Goal: Information Seeking & Learning: Find specific fact

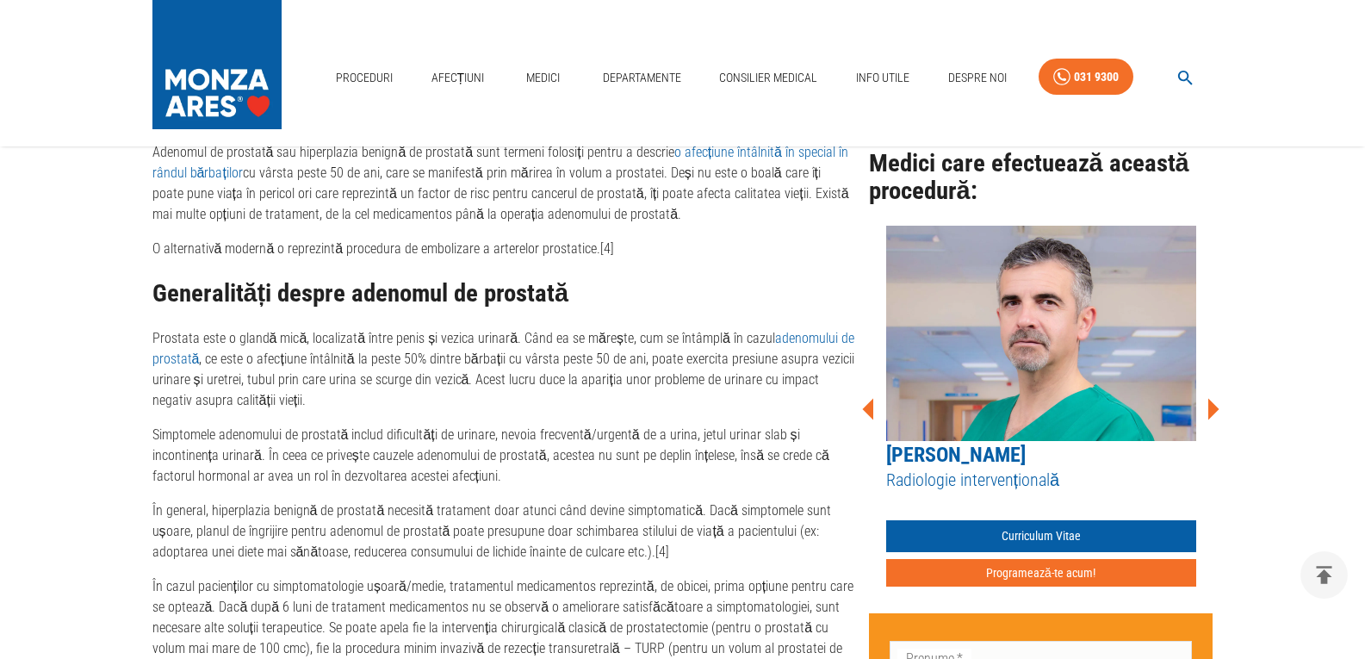
scroll to position [861, 0]
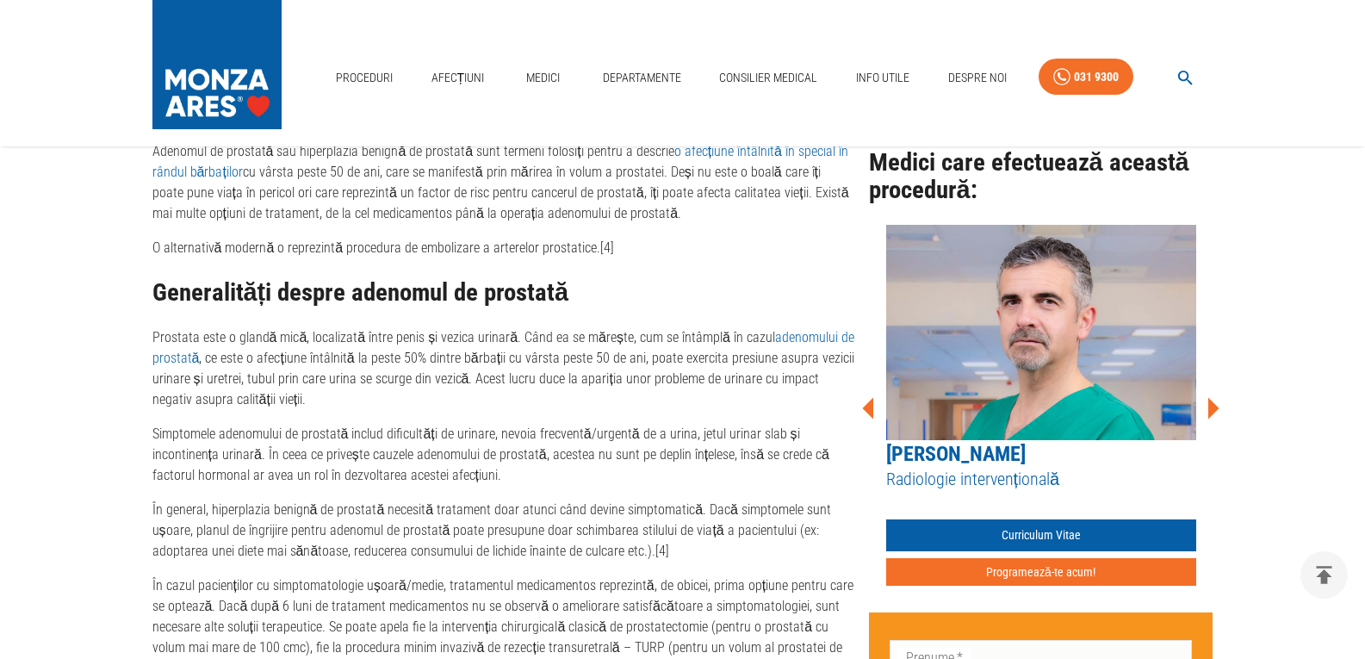
click at [1213, 405] on icon at bounding box center [1213, 408] width 11 height 22
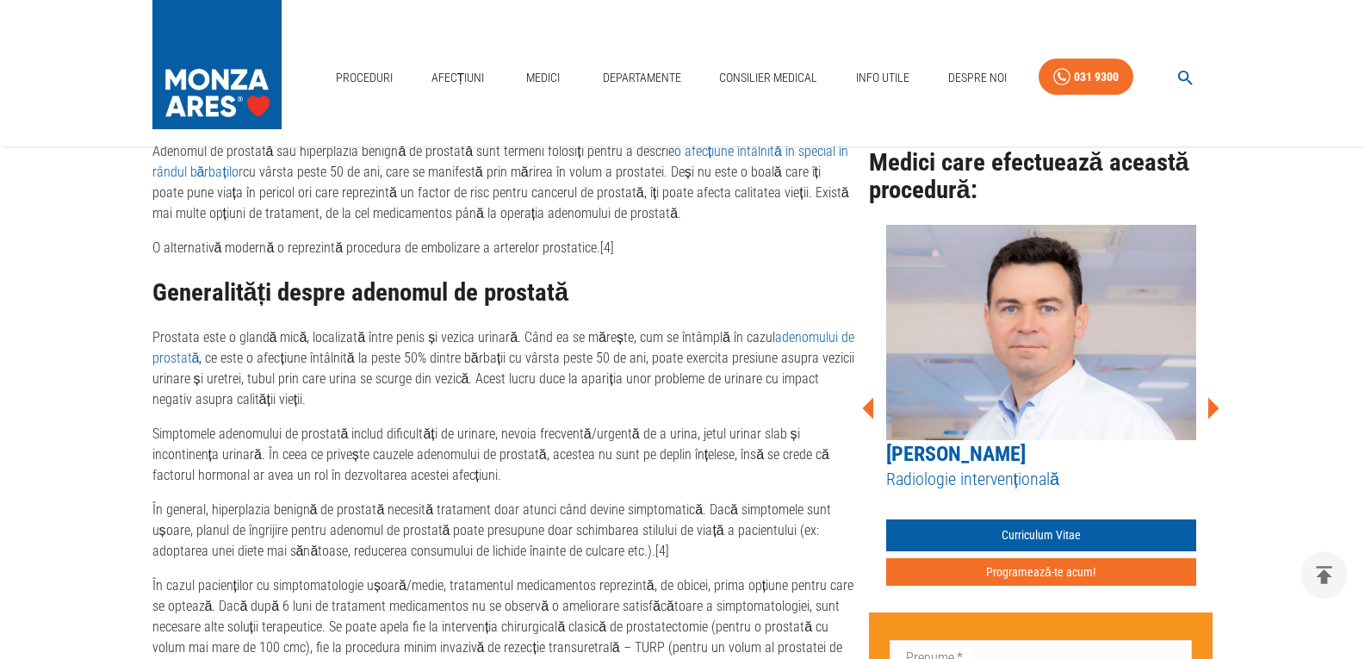
click at [1213, 405] on icon at bounding box center [1213, 408] width 11 height 22
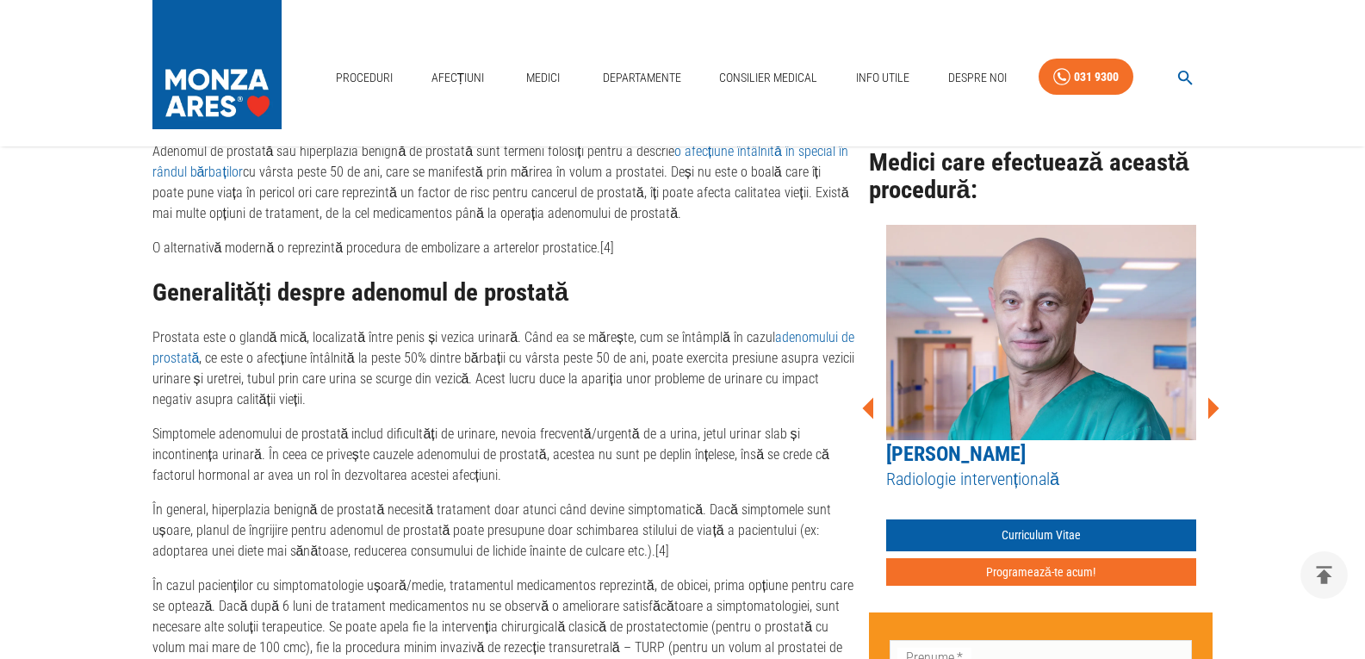
click at [1213, 405] on icon at bounding box center [1213, 408] width 11 height 22
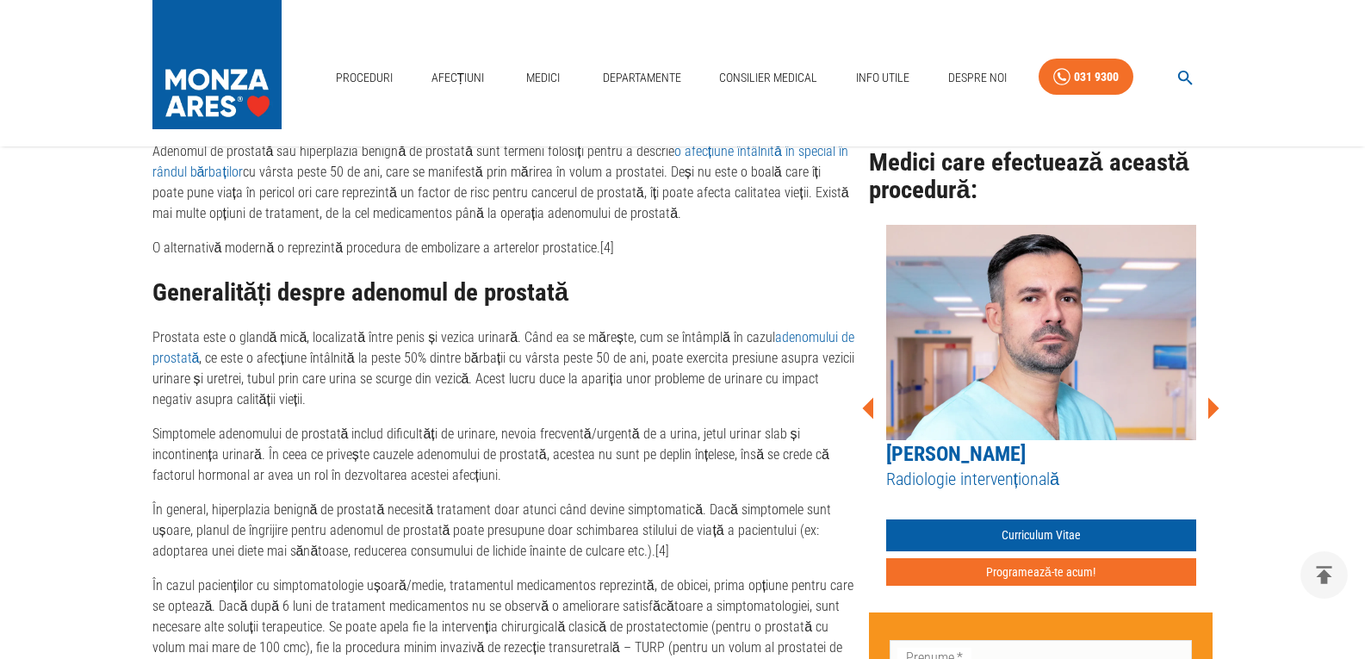
click at [1213, 405] on icon at bounding box center [1213, 408] width 11 height 22
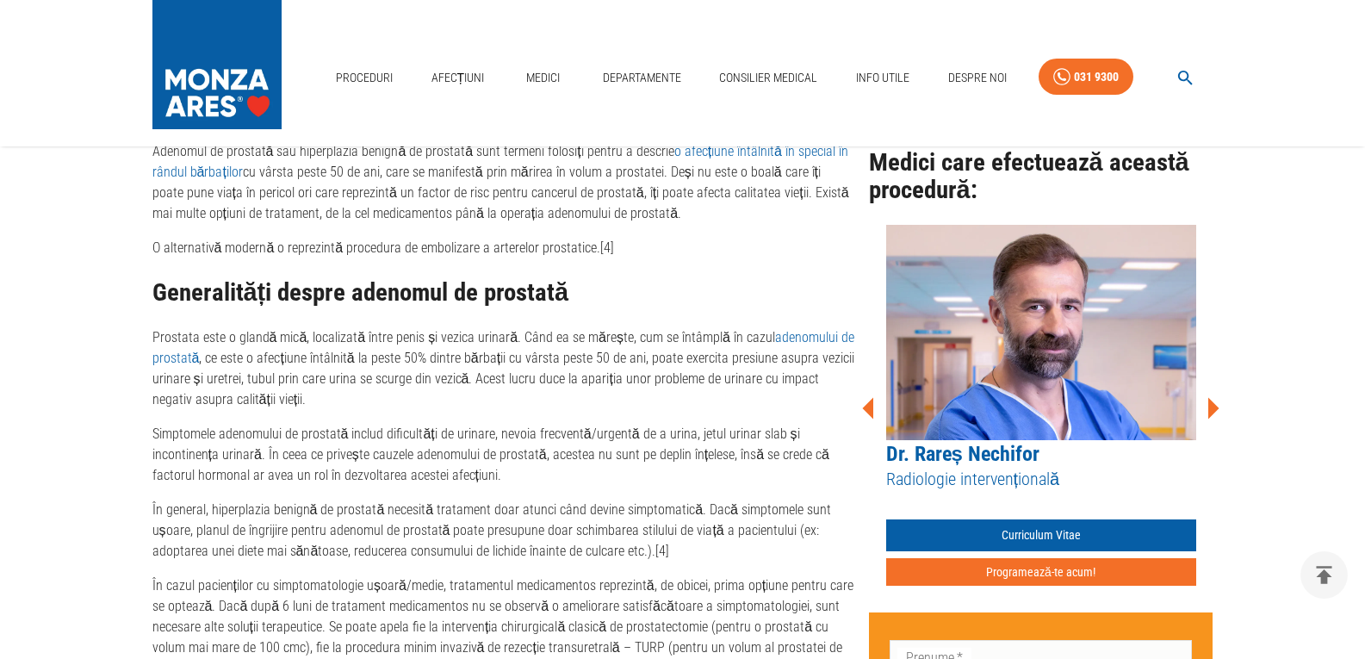
click at [864, 409] on icon at bounding box center [867, 408] width 11 height 22
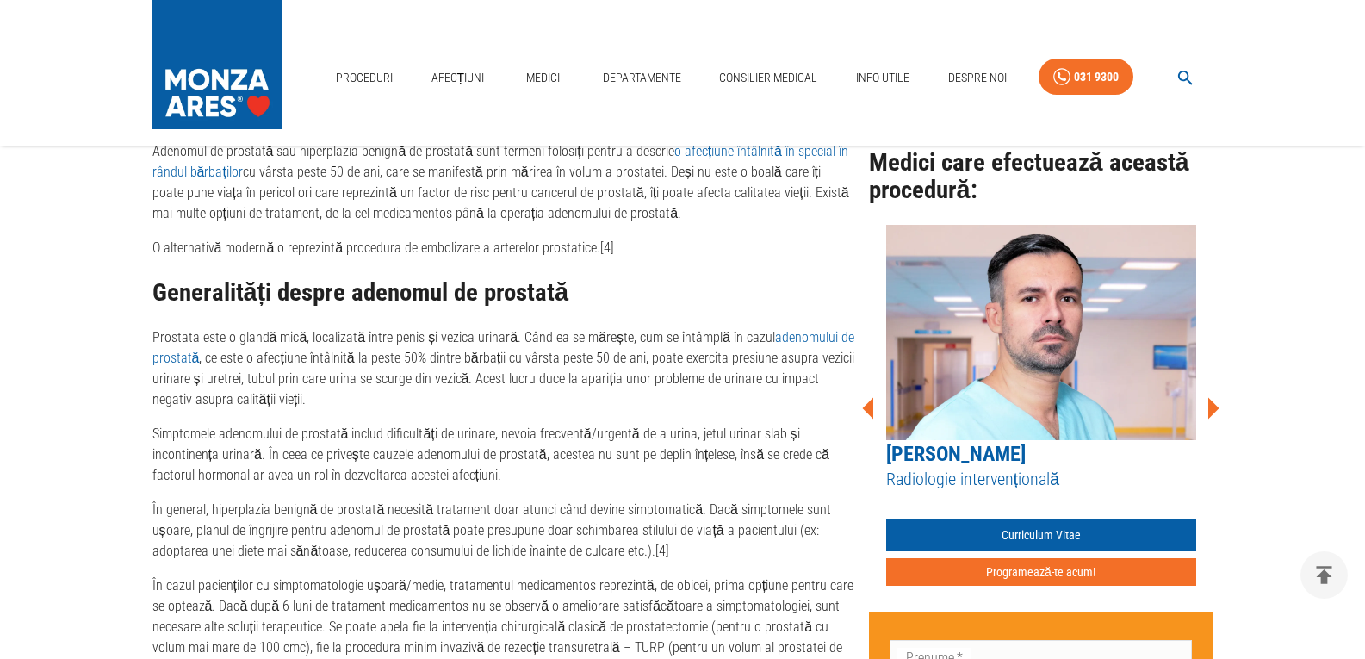
click at [1210, 408] on icon at bounding box center [1213, 408] width 11 height 22
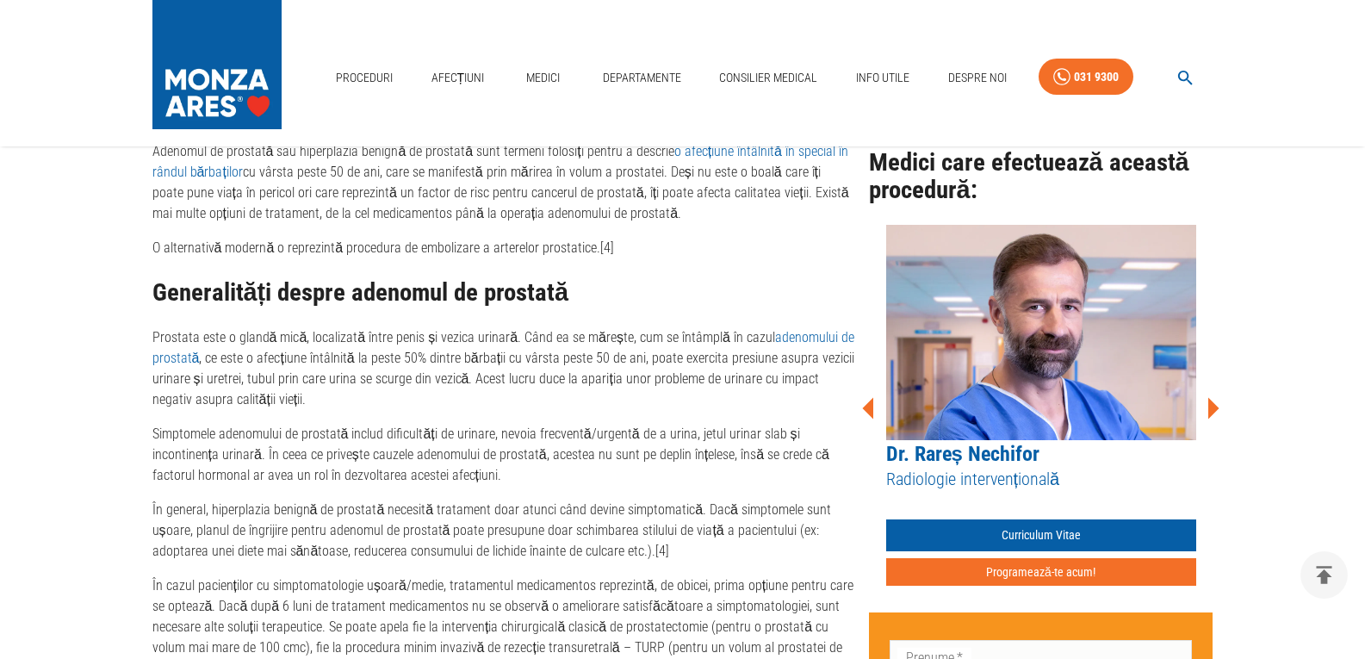
click at [1210, 408] on icon at bounding box center [1213, 408] width 11 height 22
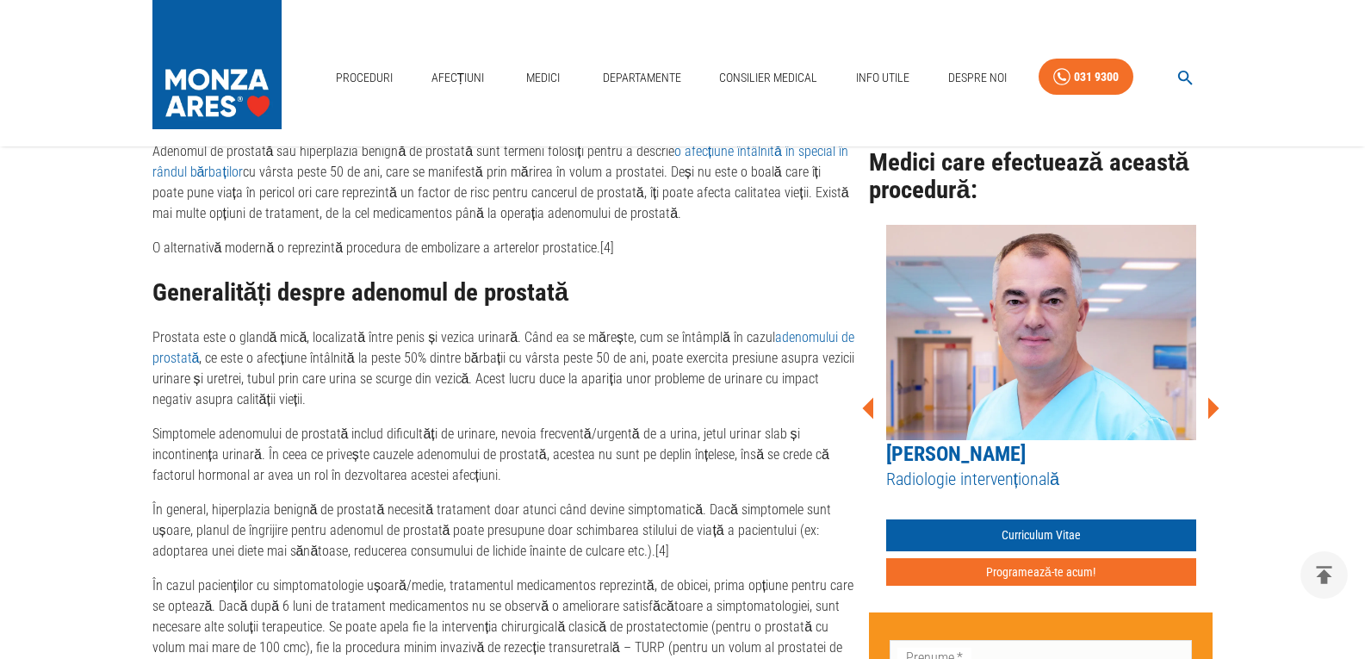
click at [1210, 408] on icon at bounding box center [1213, 408] width 11 height 22
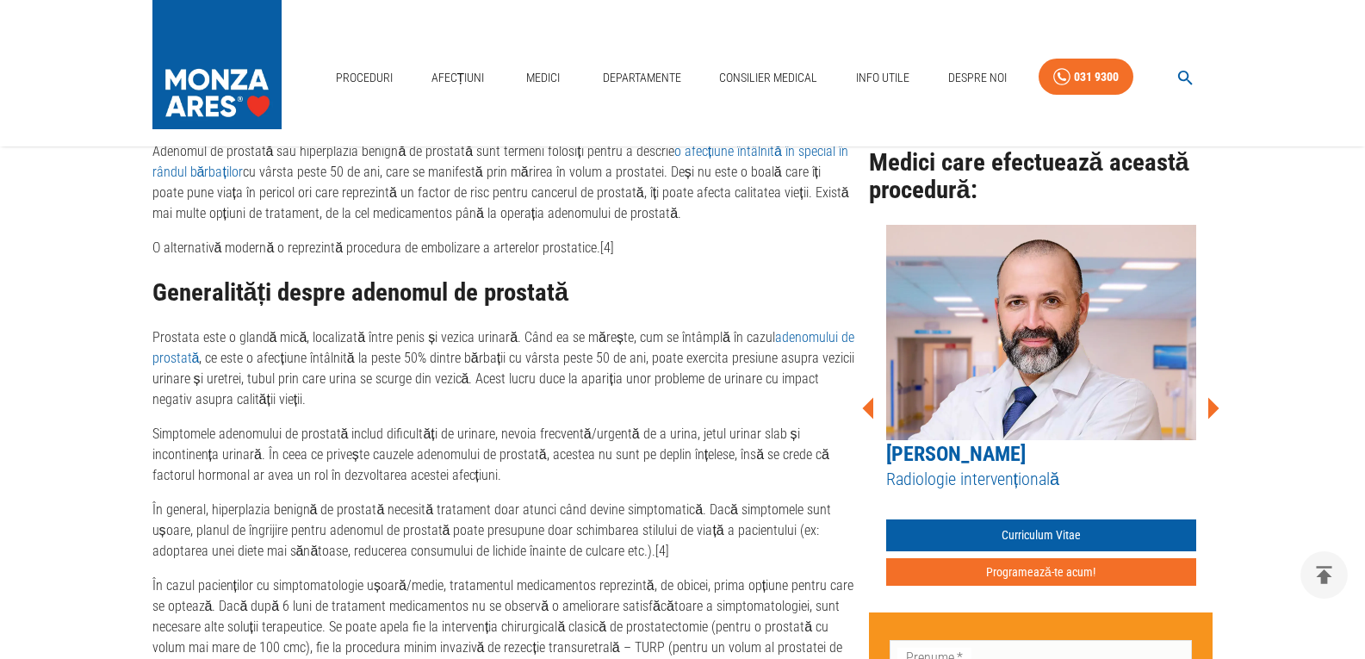
click at [1210, 408] on icon at bounding box center [1213, 408] width 11 height 22
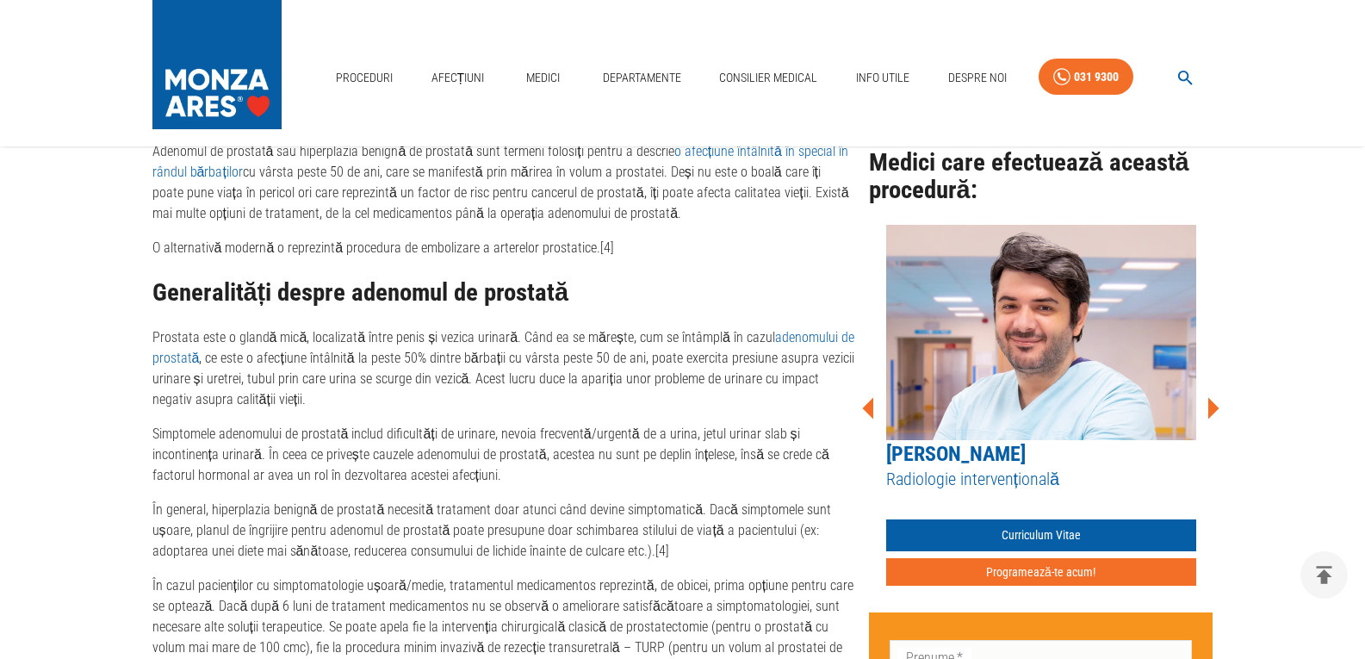
click at [1210, 408] on icon at bounding box center [1213, 408] width 11 height 22
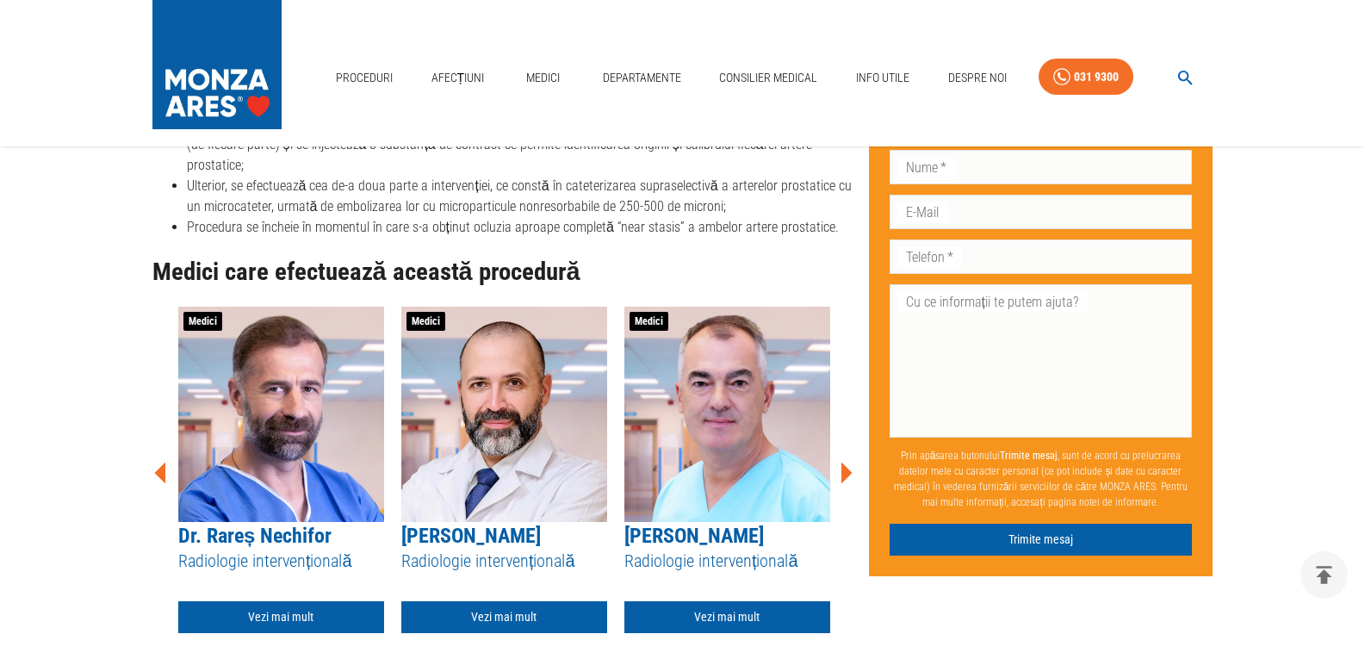
scroll to position [2755, 0]
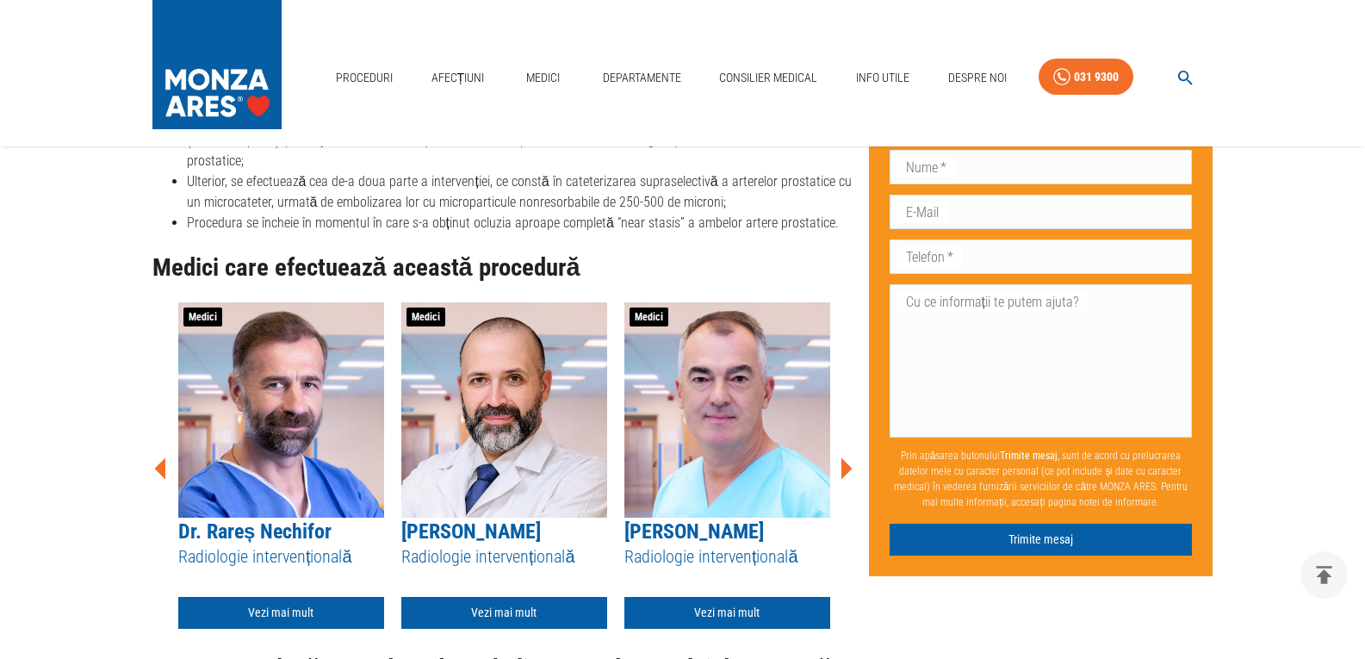
click at [847, 457] on icon at bounding box center [846, 468] width 11 height 22
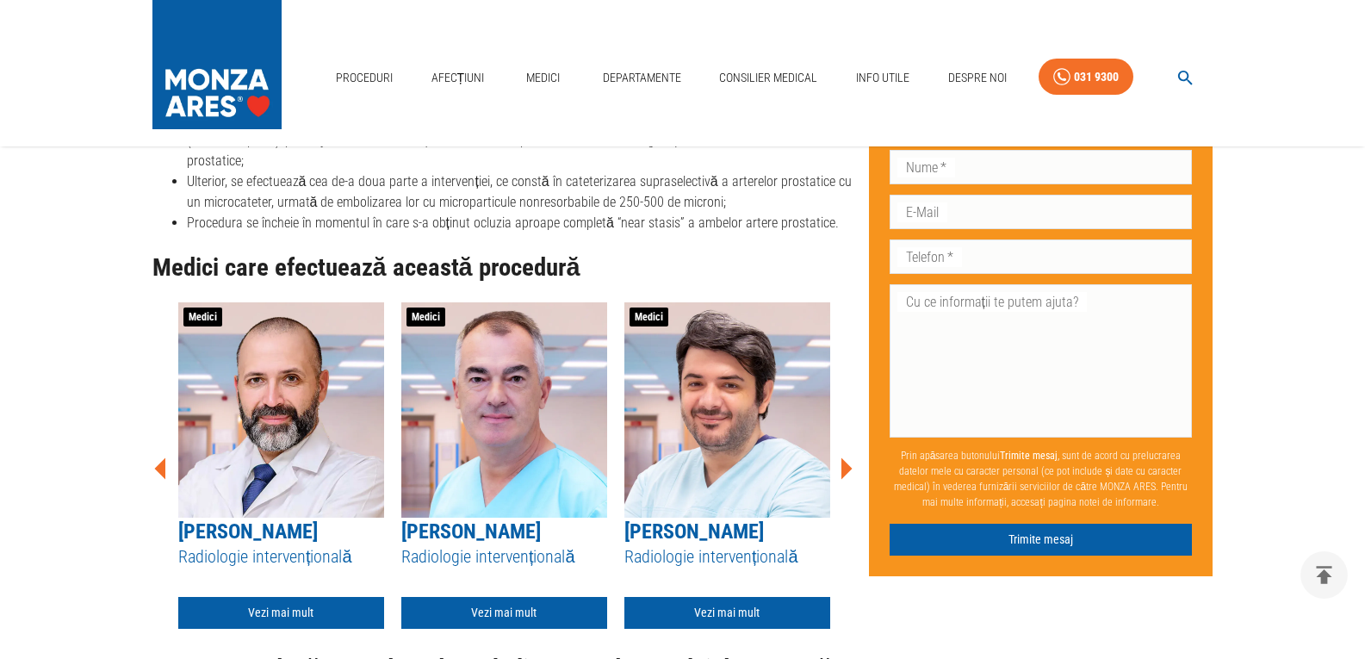
click at [847, 457] on icon at bounding box center [846, 468] width 11 height 22
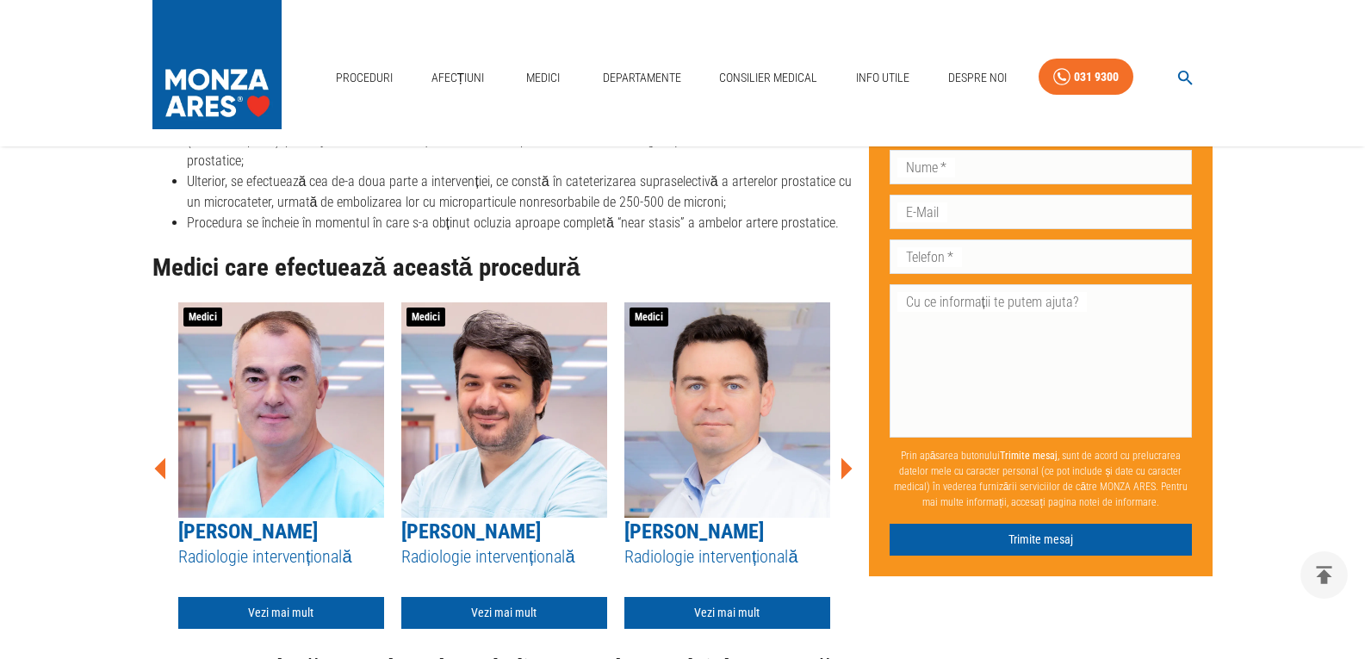
click at [847, 457] on icon at bounding box center [846, 468] width 11 height 22
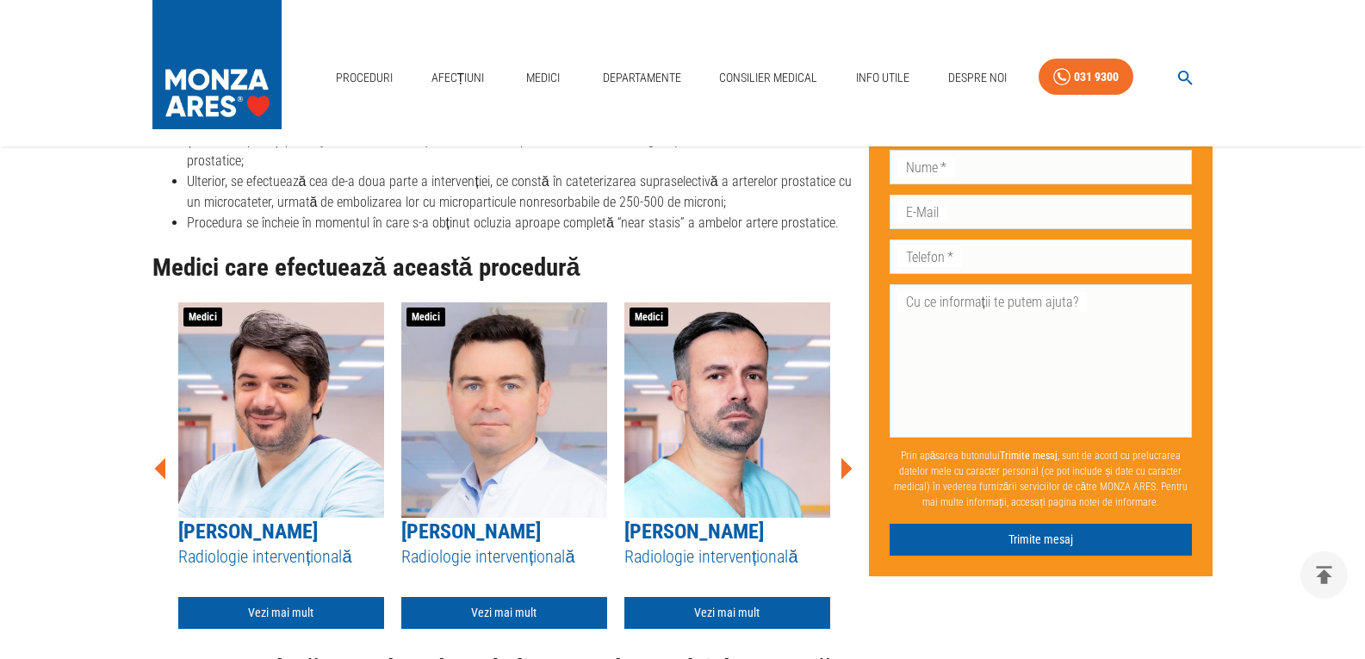
click at [847, 457] on icon at bounding box center [846, 468] width 11 height 22
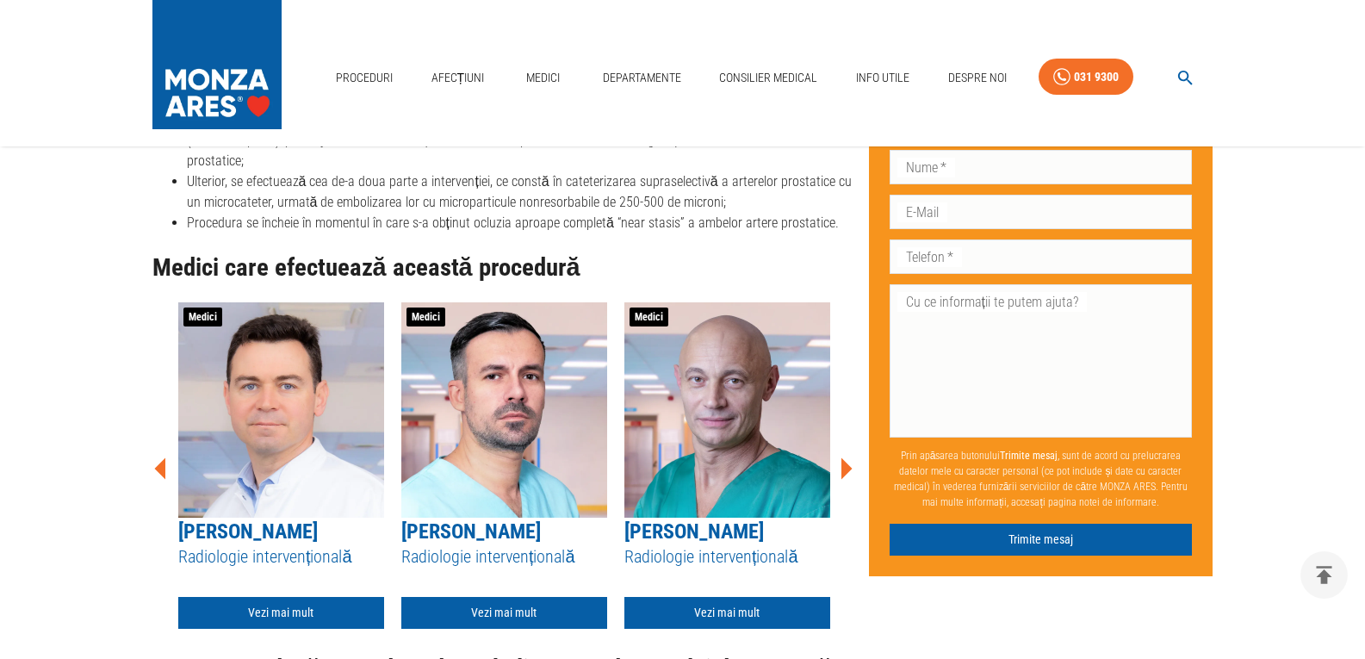
click at [847, 457] on icon at bounding box center [846, 468] width 11 height 22
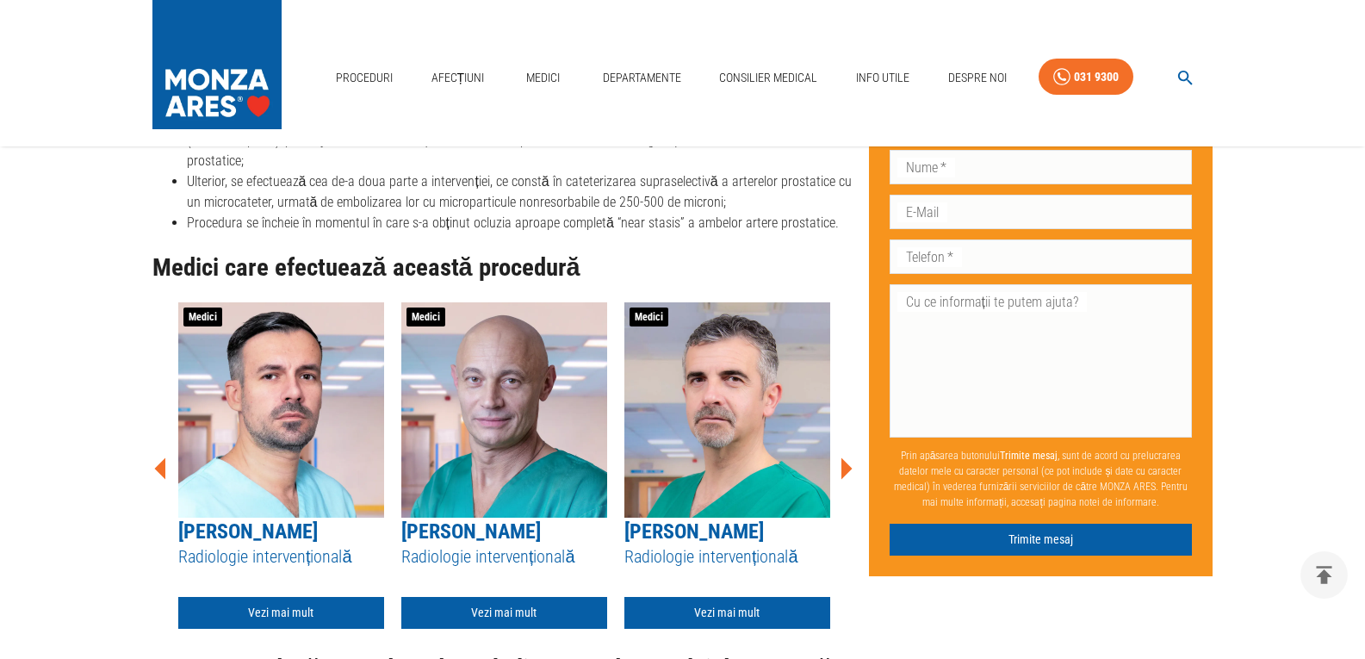
click at [847, 457] on icon at bounding box center [846, 468] width 11 height 22
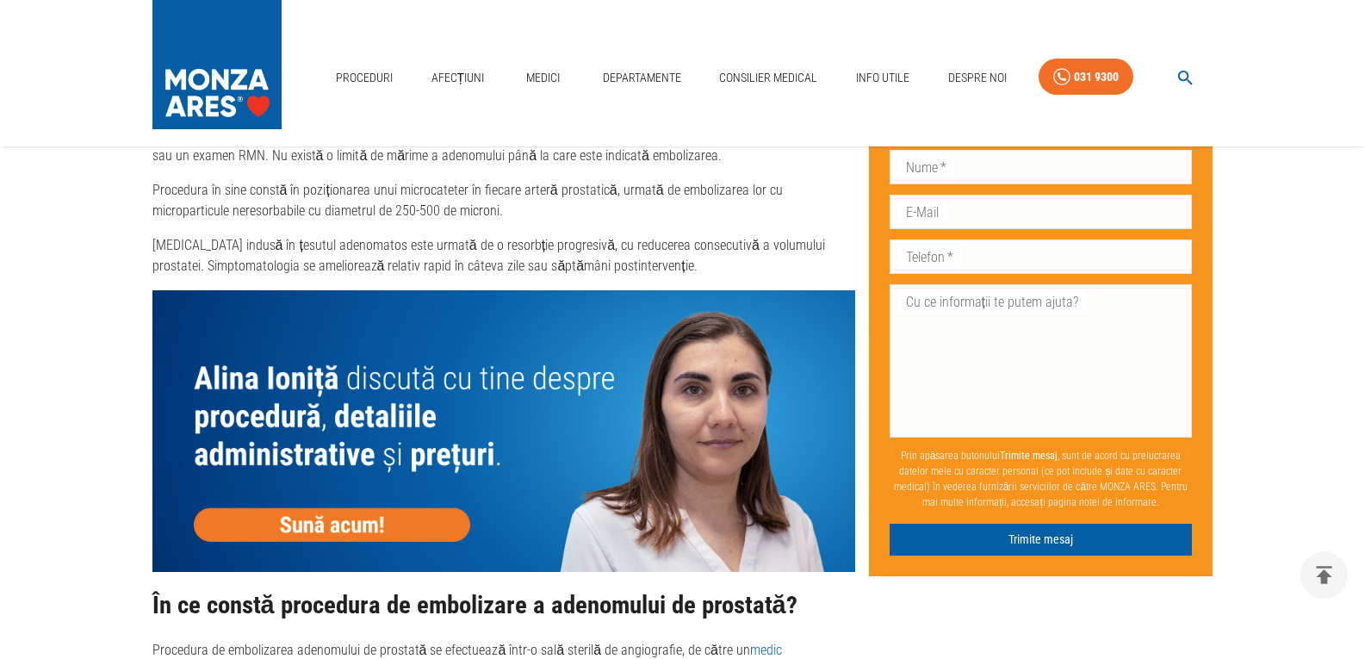
scroll to position [1980, 0]
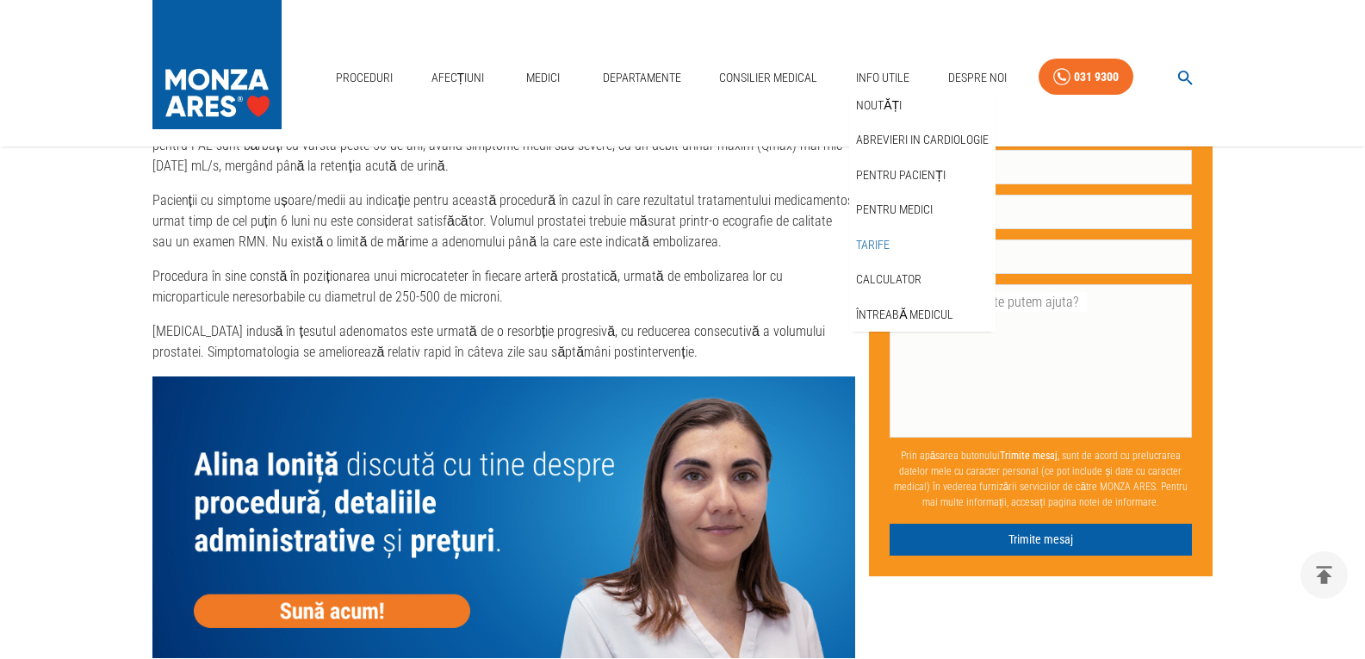
click at [868, 239] on link "Tarife" at bounding box center [872, 245] width 40 height 28
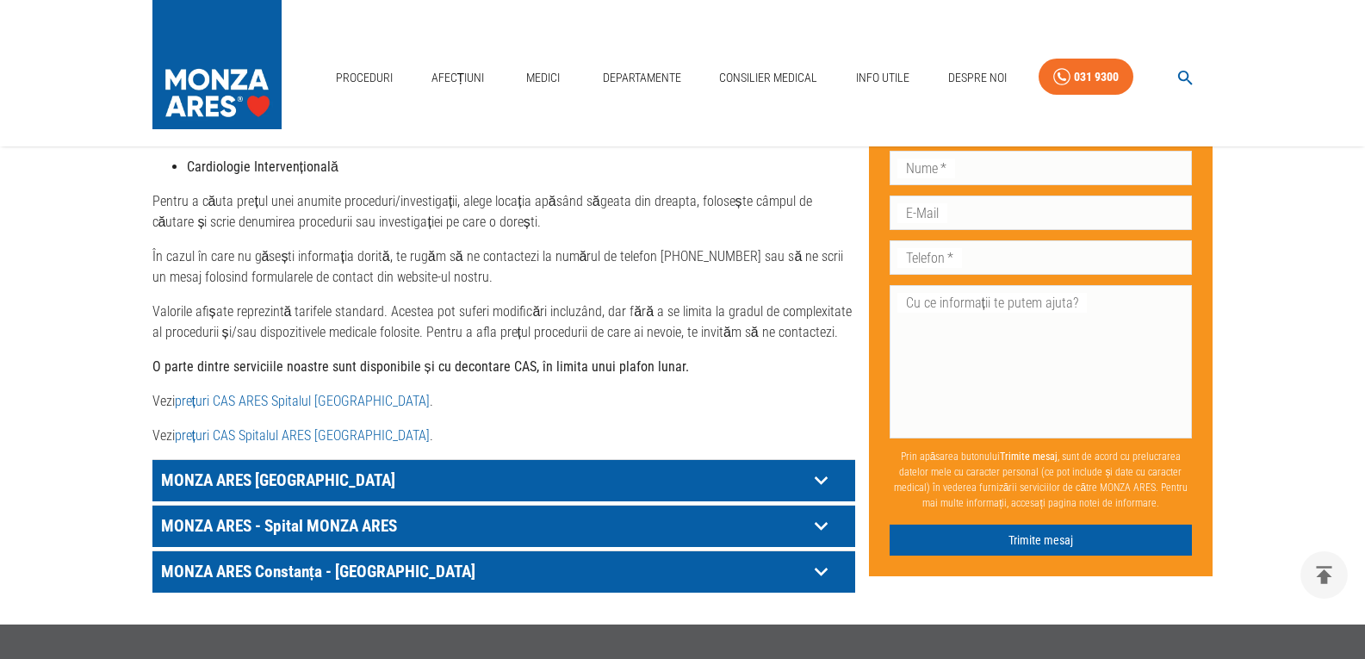
scroll to position [775, 0]
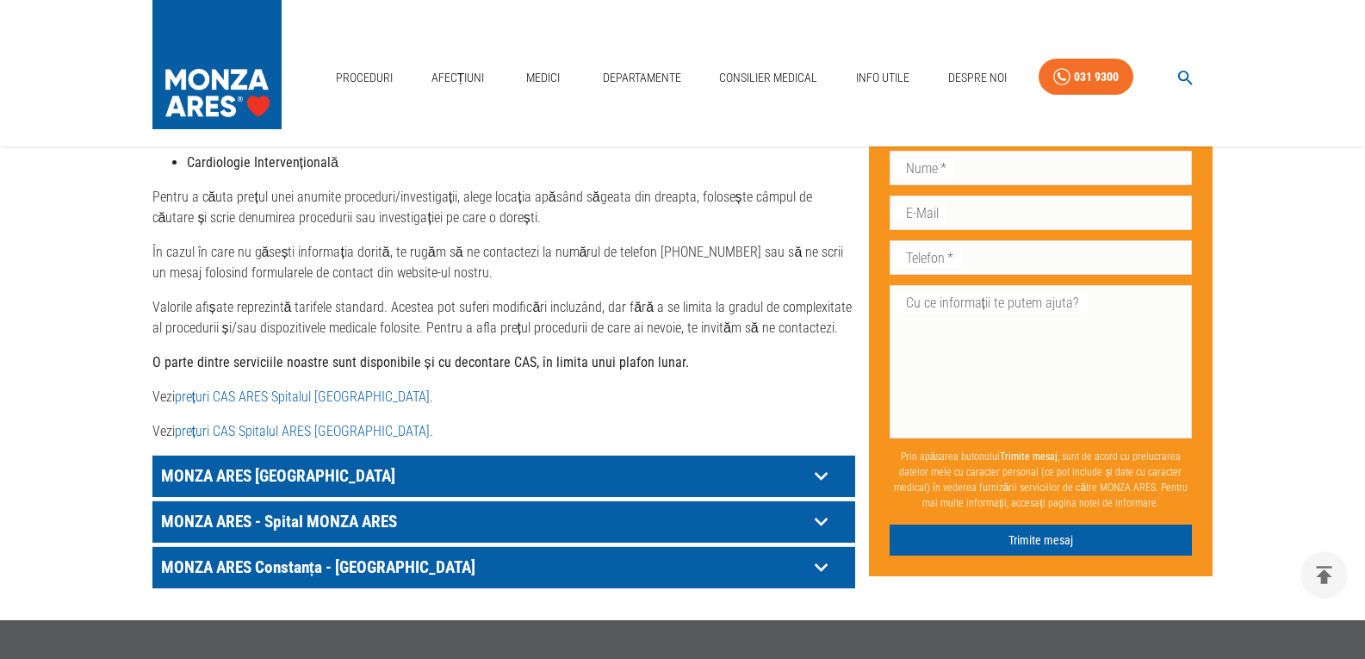
click at [293, 388] on link "prețuri CAS ARES Spitalul [GEOGRAPHIC_DATA]" at bounding box center [302, 396] width 255 height 16
click at [821, 508] on icon at bounding box center [821, 521] width 27 height 27
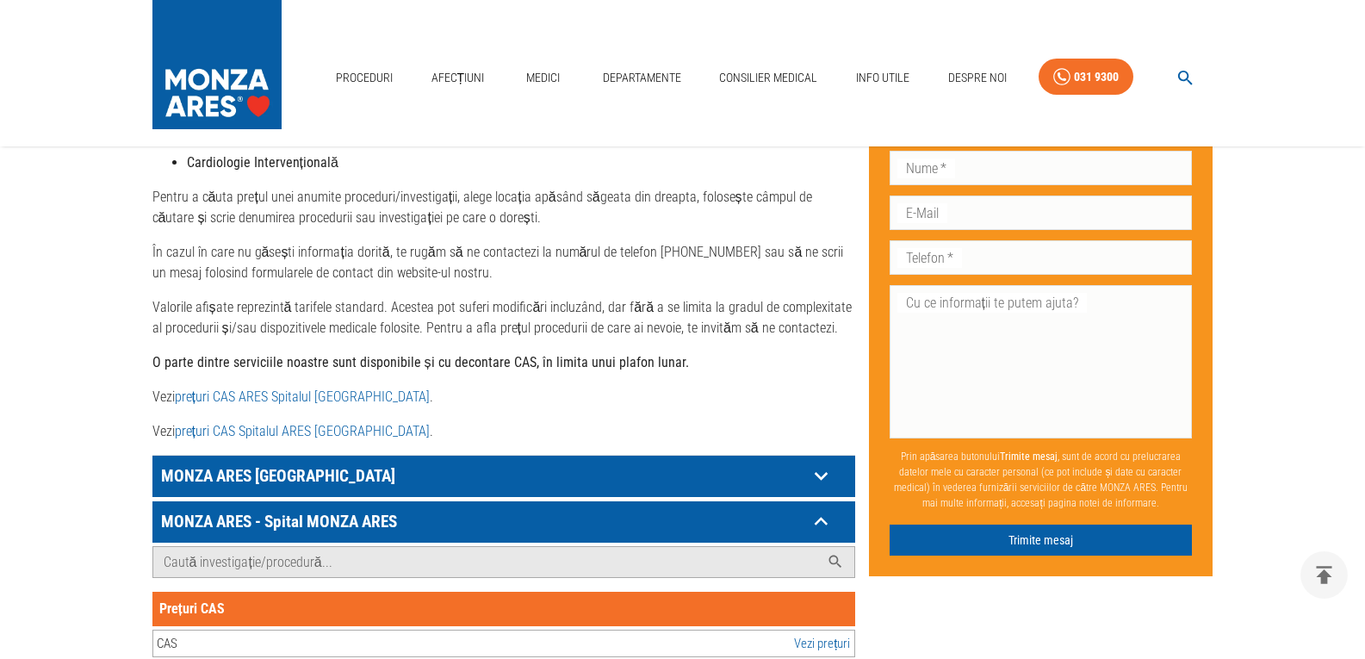
click at [821, 462] on icon at bounding box center [821, 475] width 27 height 27
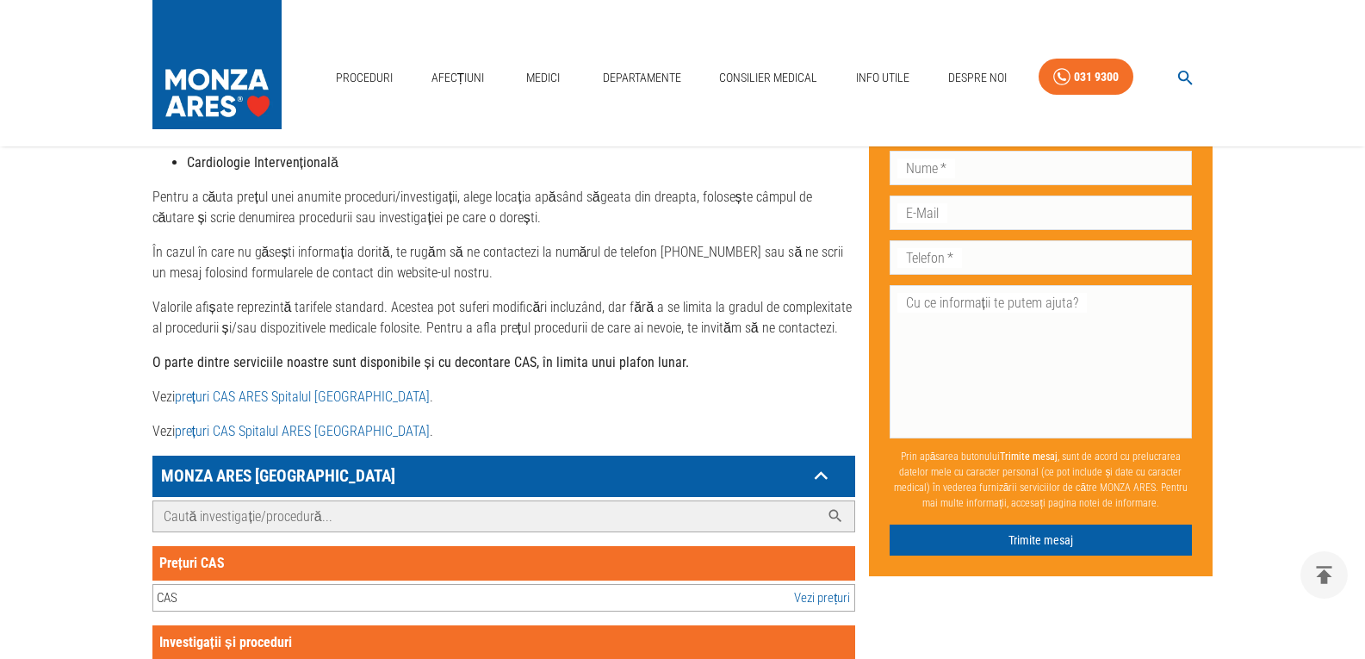
click at [170, 501] on input "Caută investigație/procedură..." at bounding box center [486, 516] width 666 height 30
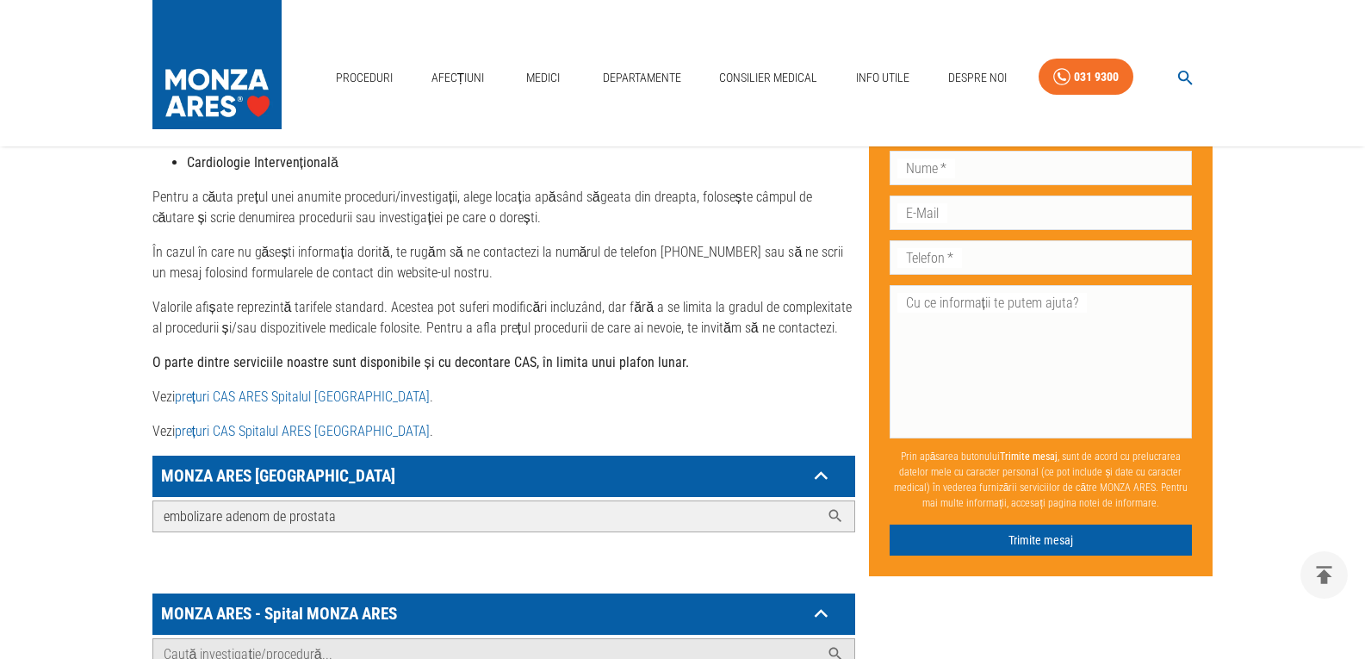
click at [830, 510] on icon at bounding box center [834, 516] width 13 height 13
click at [833, 507] on icon at bounding box center [835, 515] width 17 height 17
drag, startPoint x: 226, startPoint y: 495, endPoint x: 350, endPoint y: 493, distance: 124.9
click at [350, 501] on input "embolizare adenom de prostata" at bounding box center [486, 516] width 666 height 30
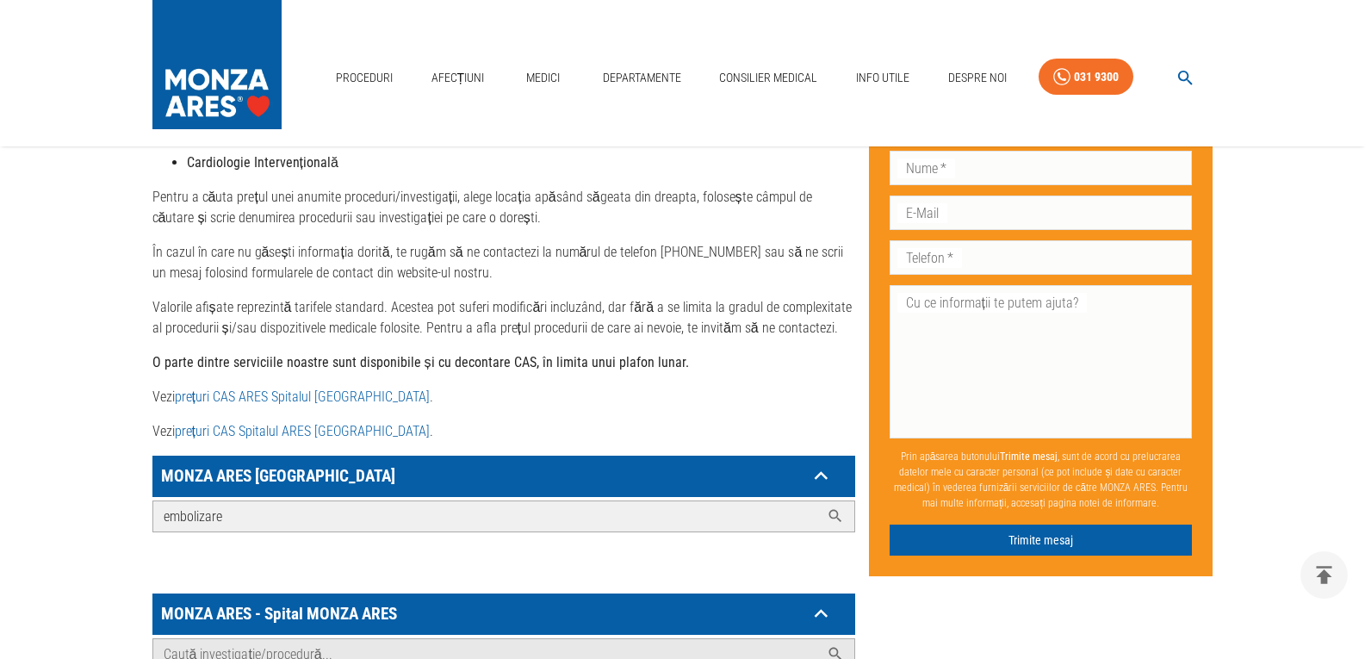
type input "embolizare"
click at [835, 507] on icon at bounding box center [835, 515] width 17 height 17
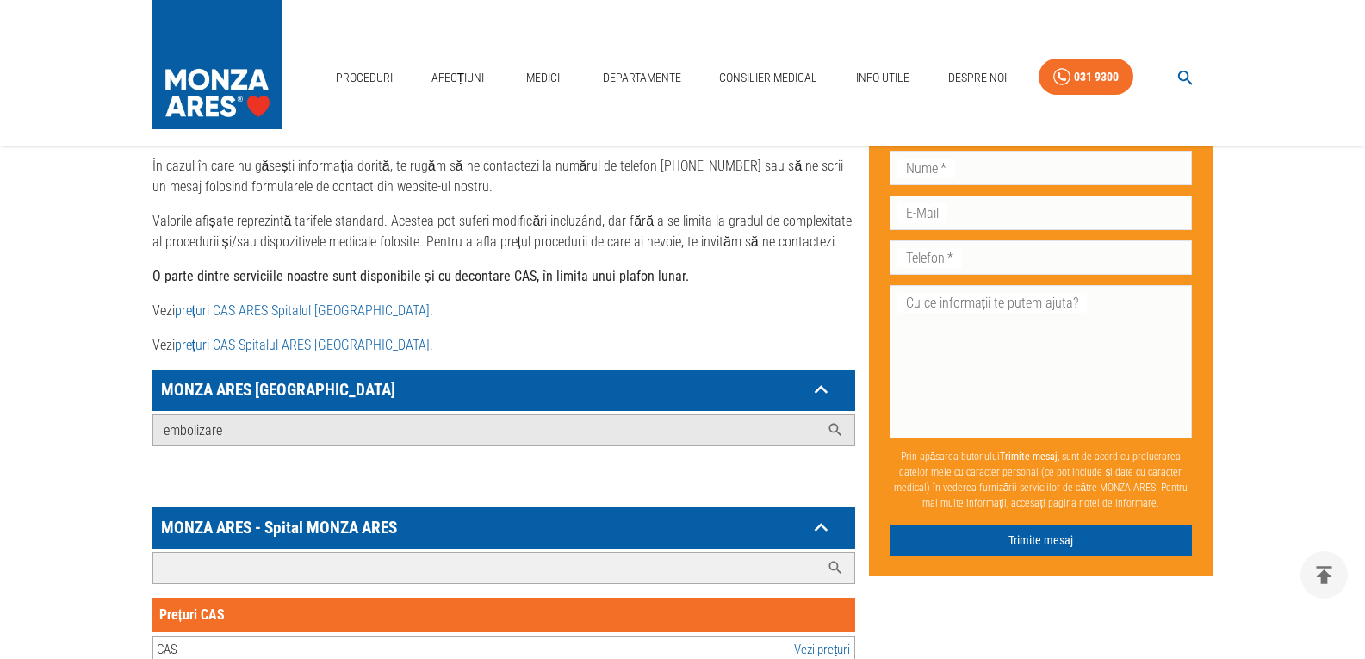
click at [175, 553] on input "Caută investigație/procedură..." at bounding box center [486, 568] width 666 height 30
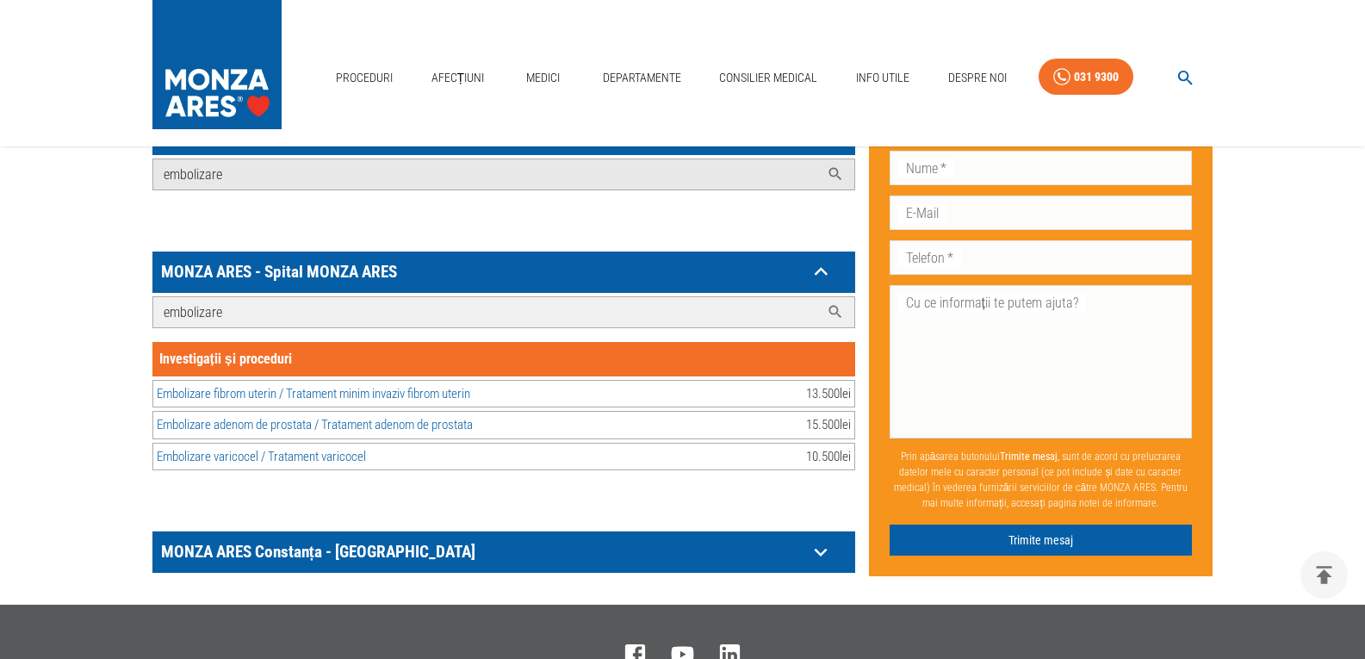
scroll to position [1119, 0]
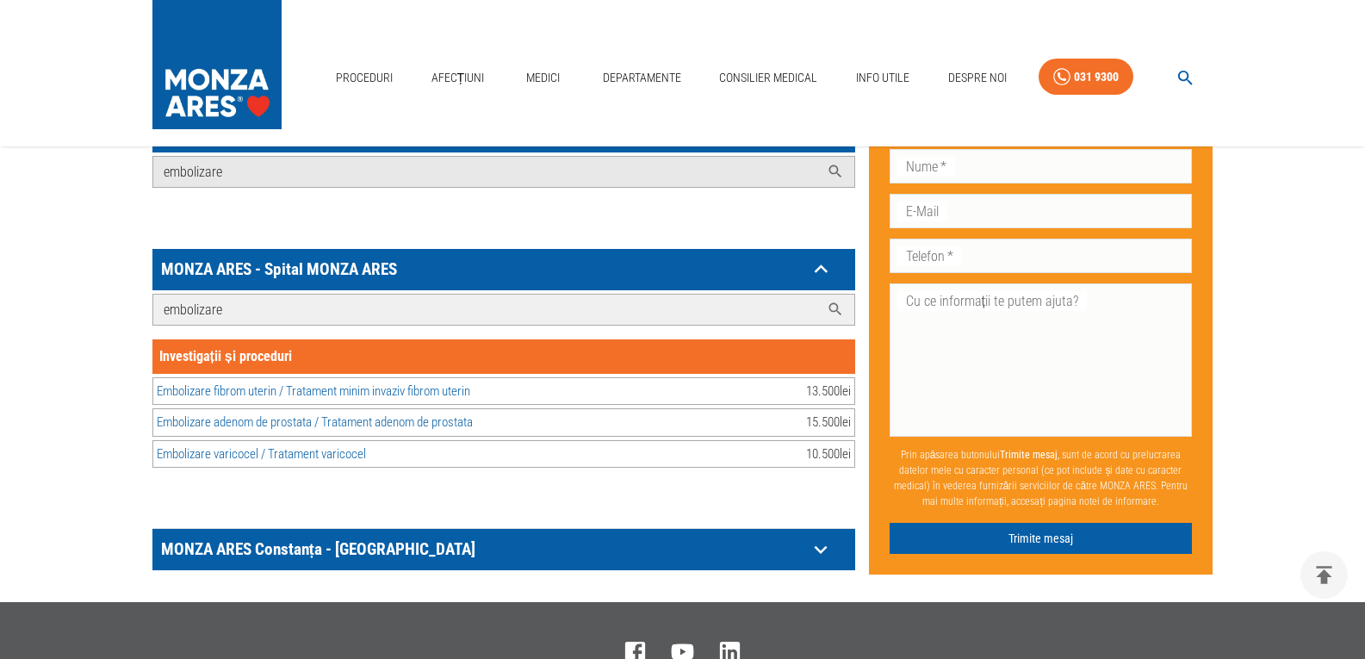
type input "embolizare"
click at [839, 301] on icon at bounding box center [835, 309] width 17 height 17
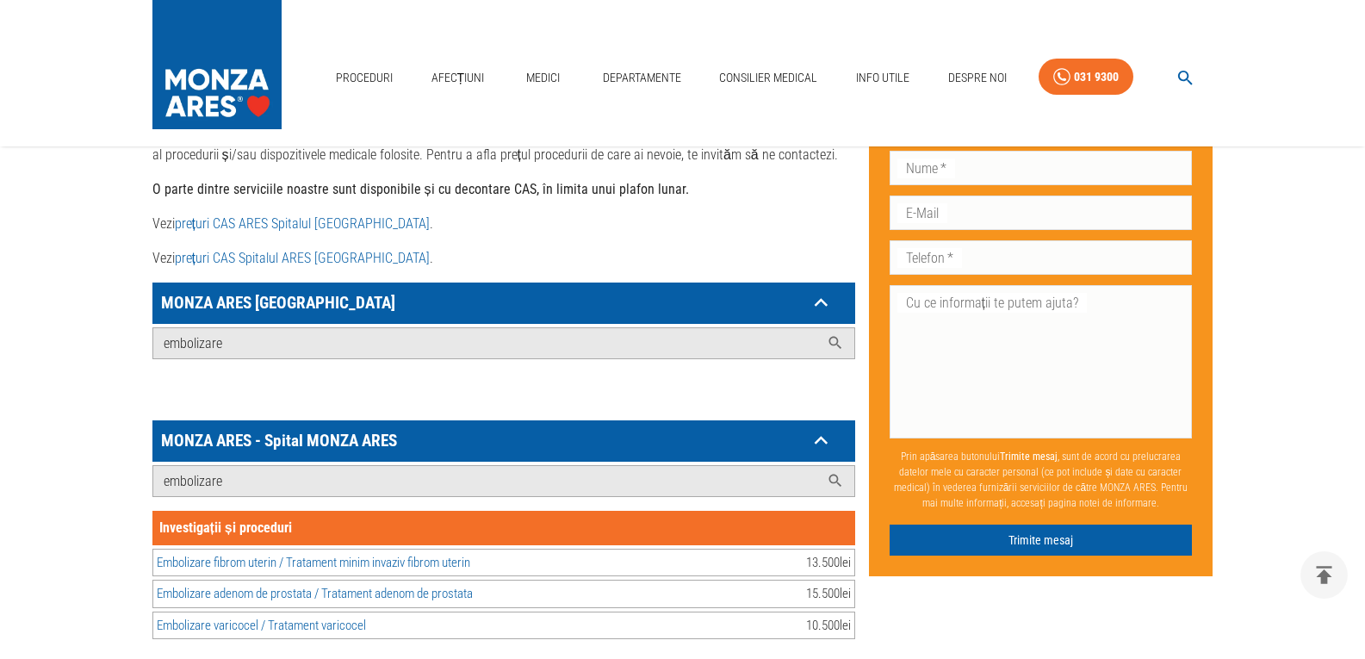
scroll to position [947, 0]
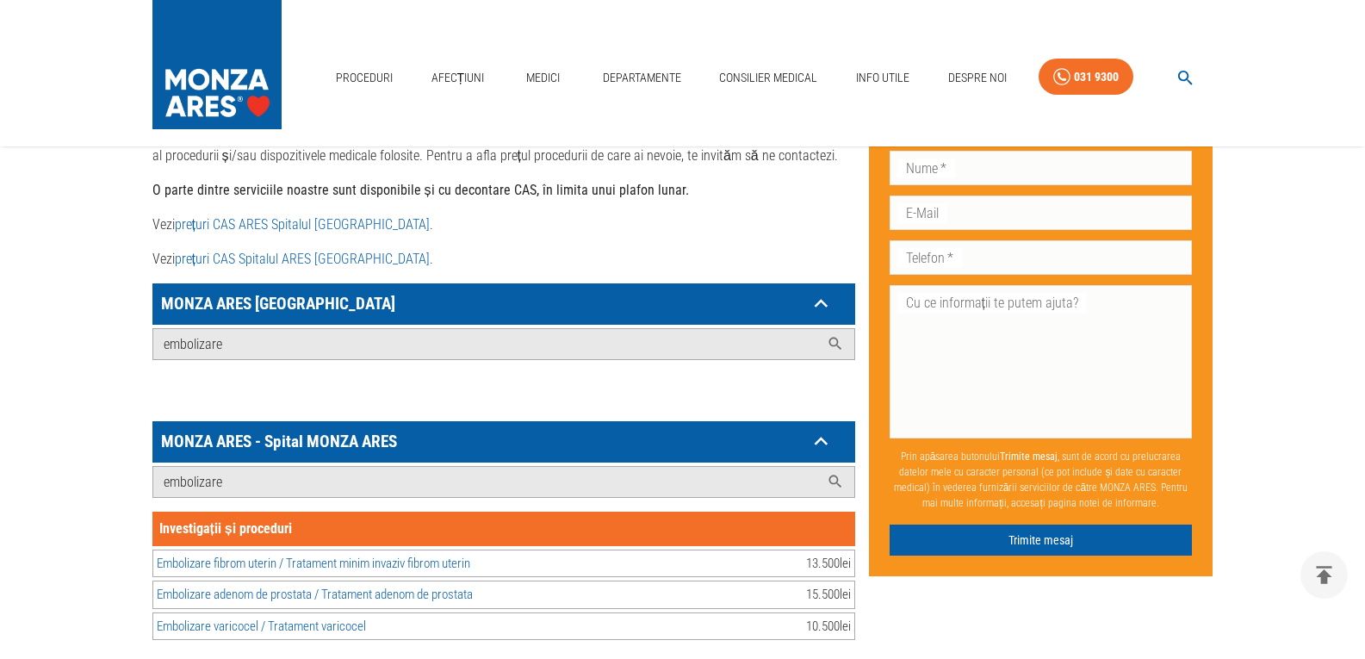
click at [820, 290] on icon at bounding box center [821, 303] width 27 height 27
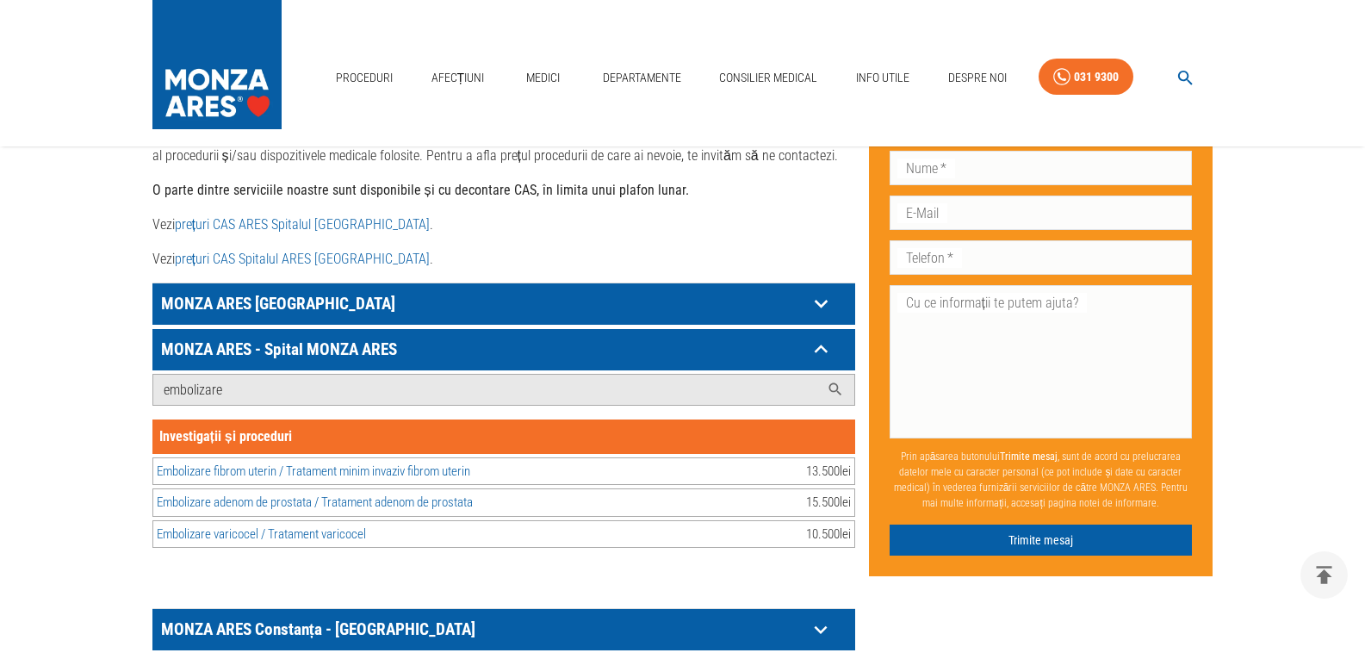
click at [822, 290] on icon at bounding box center [821, 303] width 27 height 27
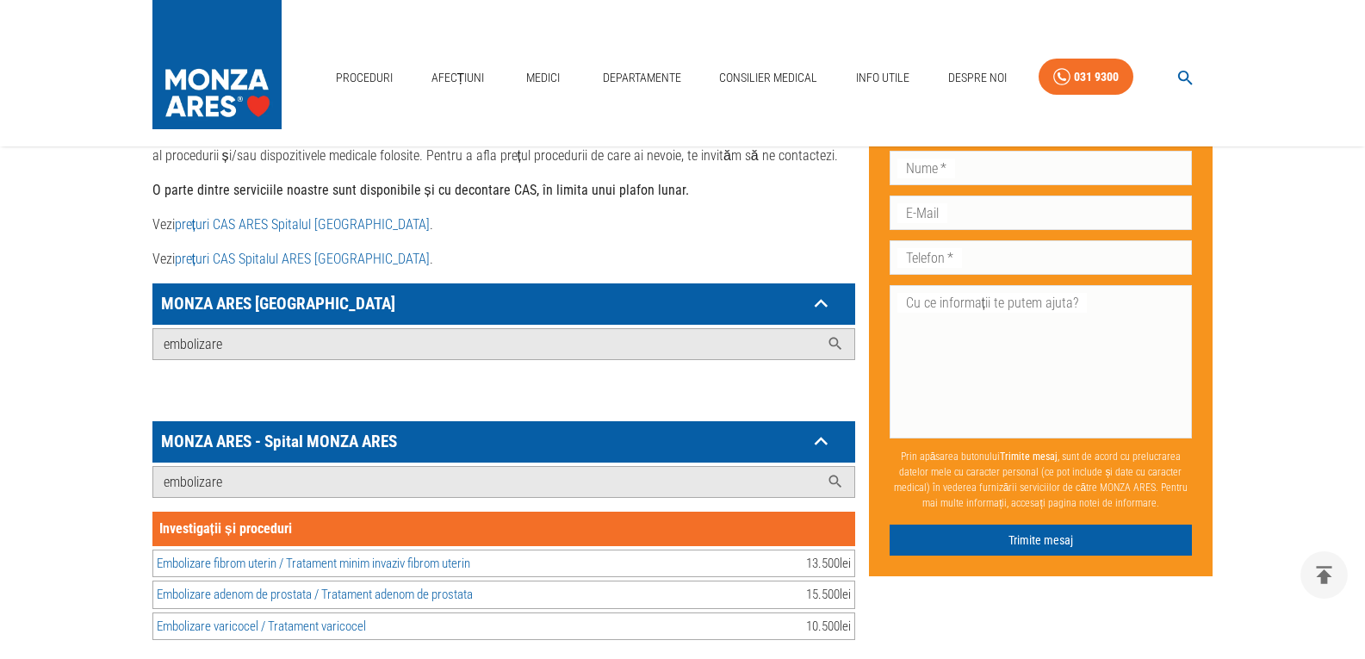
click at [817, 428] on icon at bounding box center [821, 441] width 27 height 27
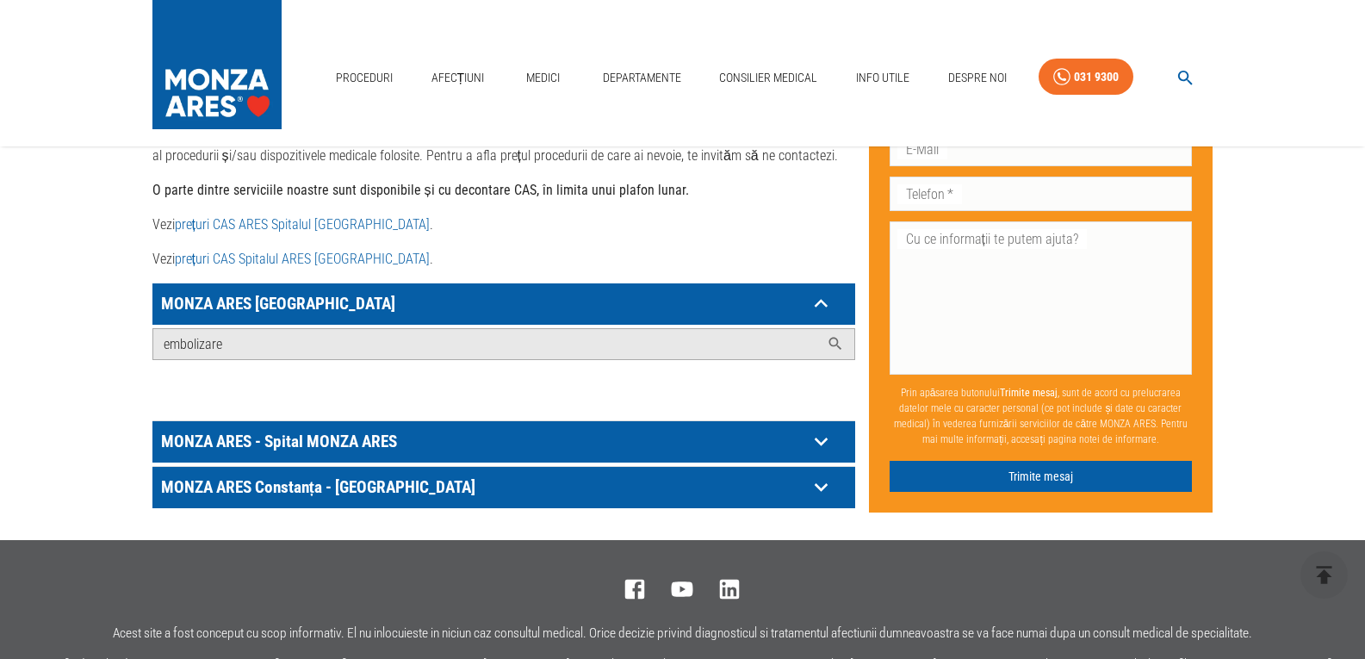
click at [821, 428] on icon at bounding box center [821, 441] width 27 height 27
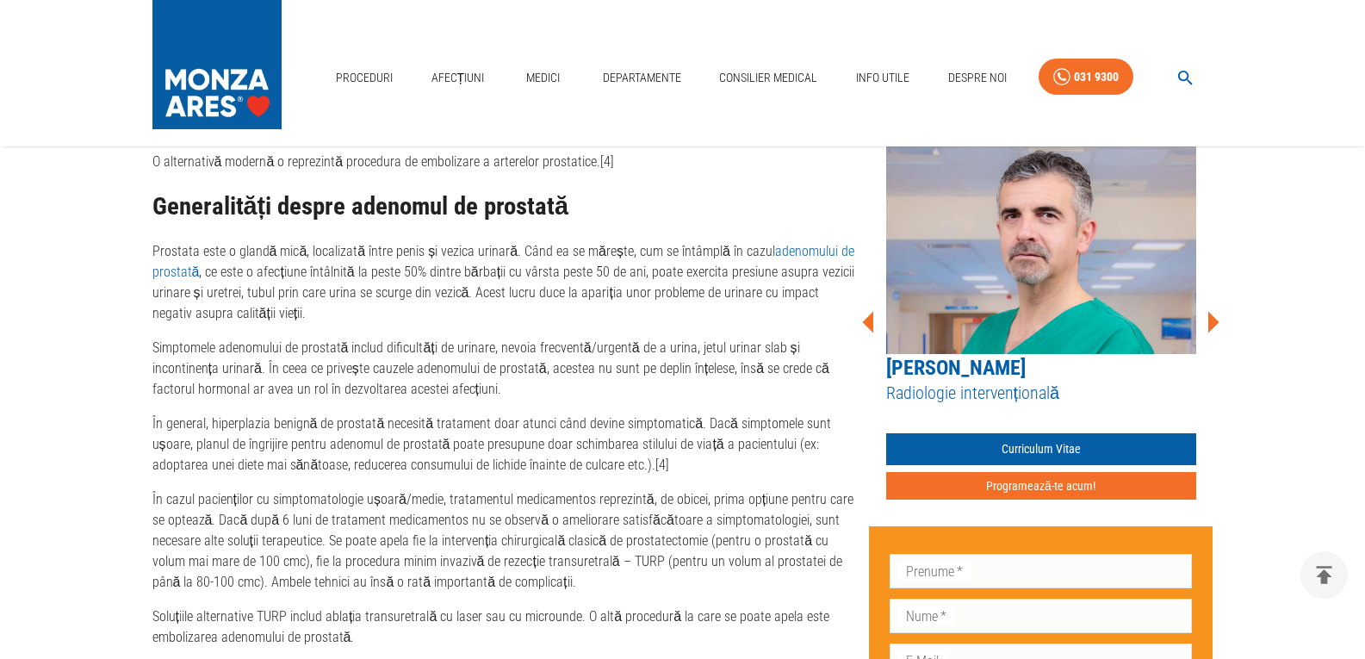
scroll to position [1980, 0]
